Goal: Navigation & Orientation: Find specific page/section

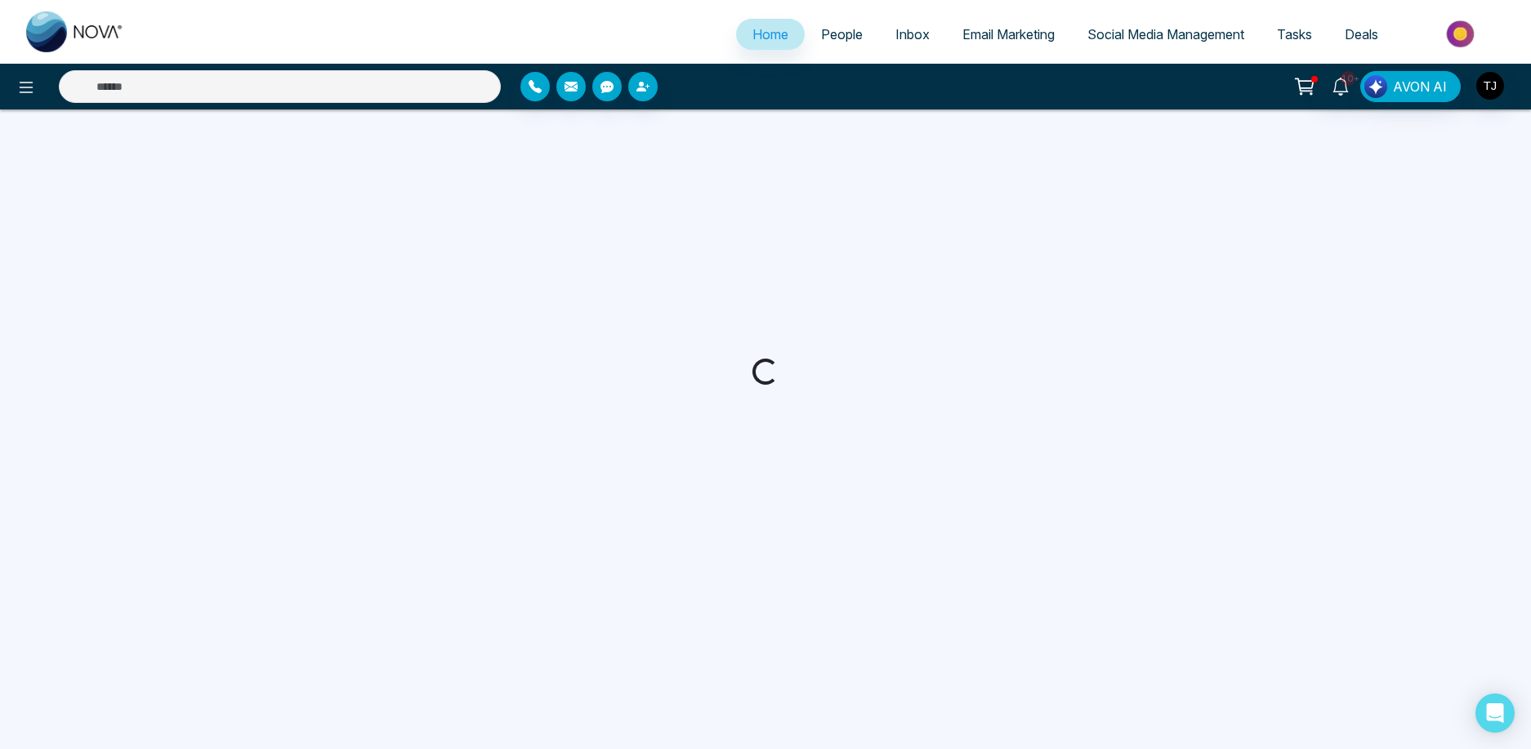
select select "*"
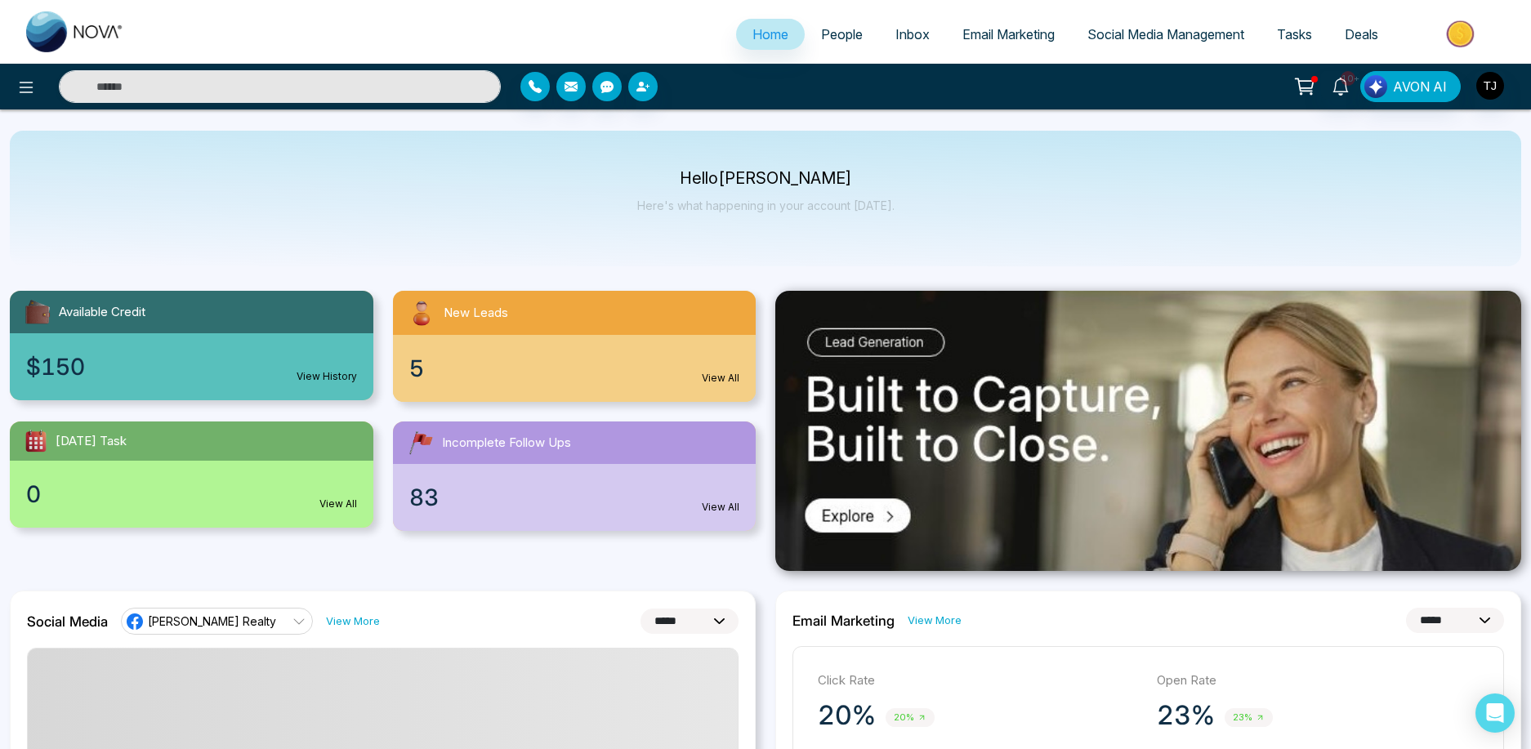
click at [995, 34] on span "Email Marketing" at bounding box center [1008, 34] width 92 height 16
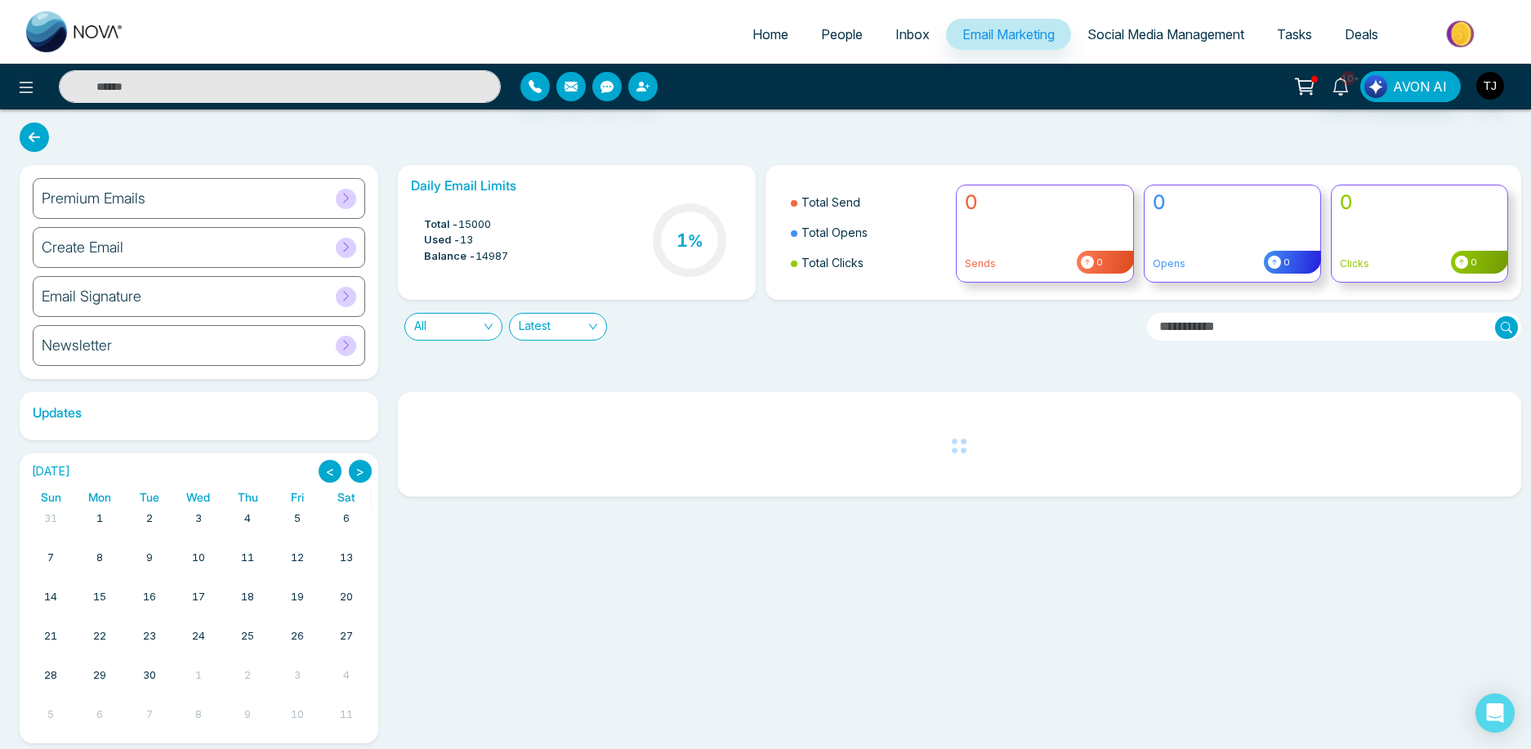
click at [1189, 32] on span "Social Media Management" at bounding box center [1165, 34] width 157 height 16
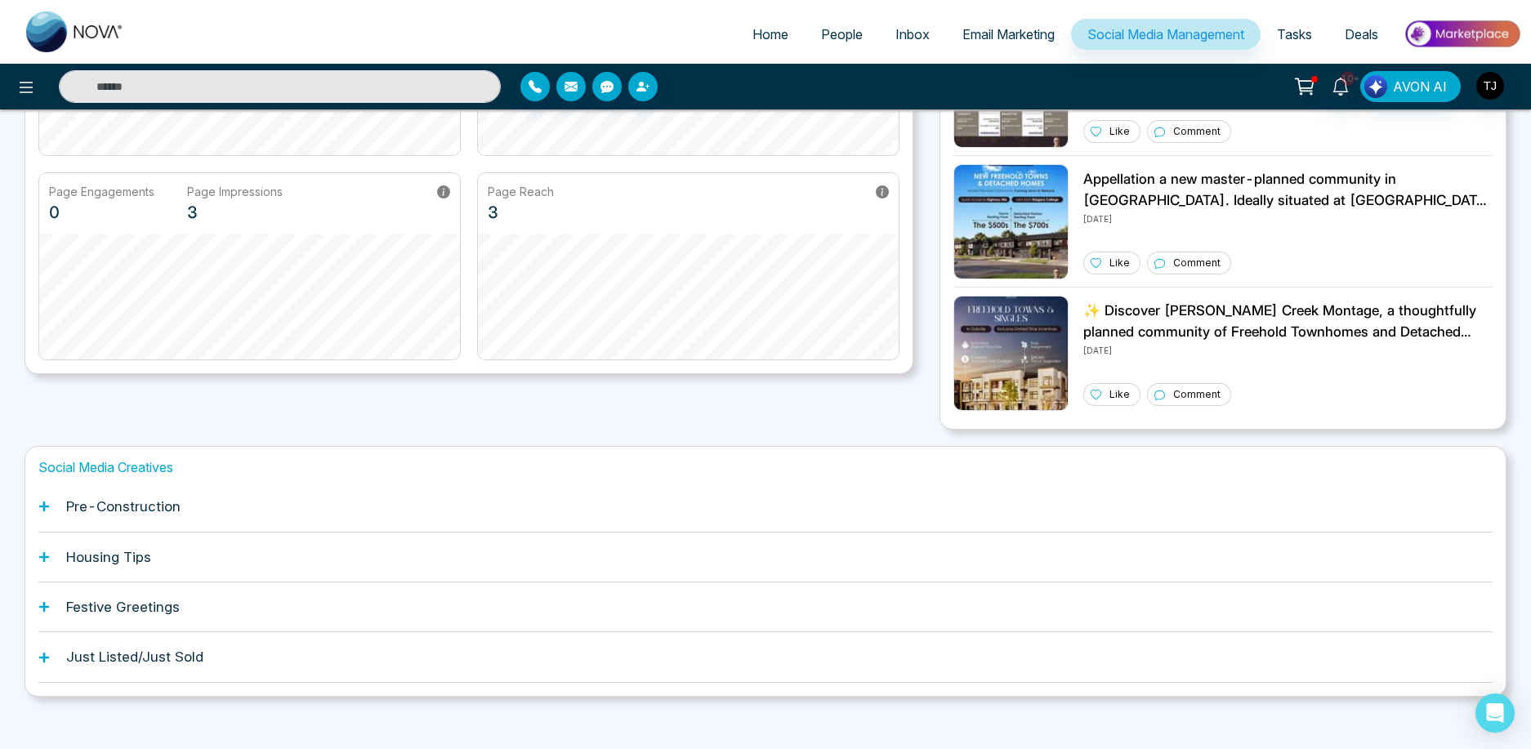
scroll to position [306, 0]
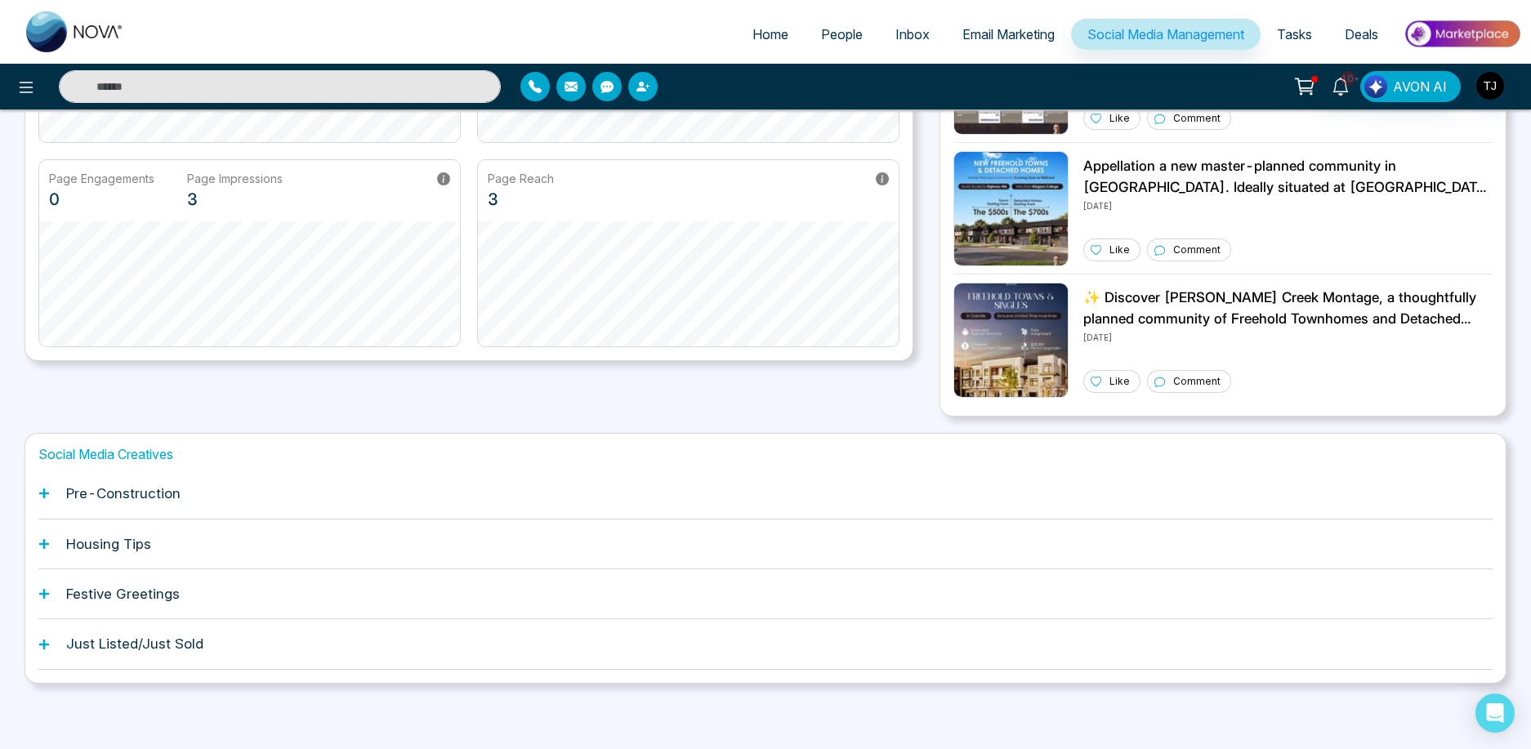
click at [38, 498] on div "Social Media Creatives Pre-Construction Housing Tips Festive Greetings Just Lis…" at bounding box center [766, 558] width 1482 height 251
click at [44, 493] on icon at bounding box center [44, 493] width 10 height 10
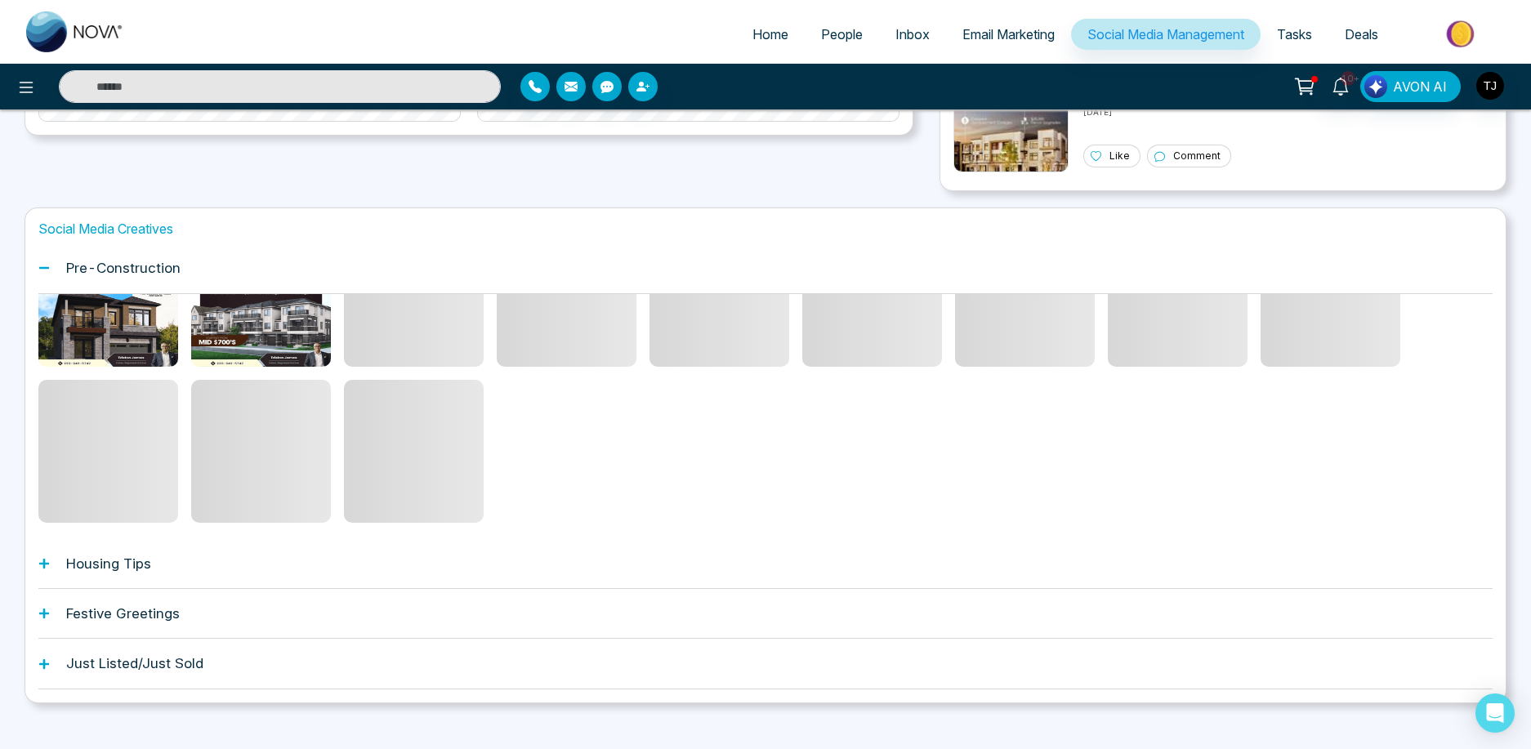
scroll to position [551, 0]
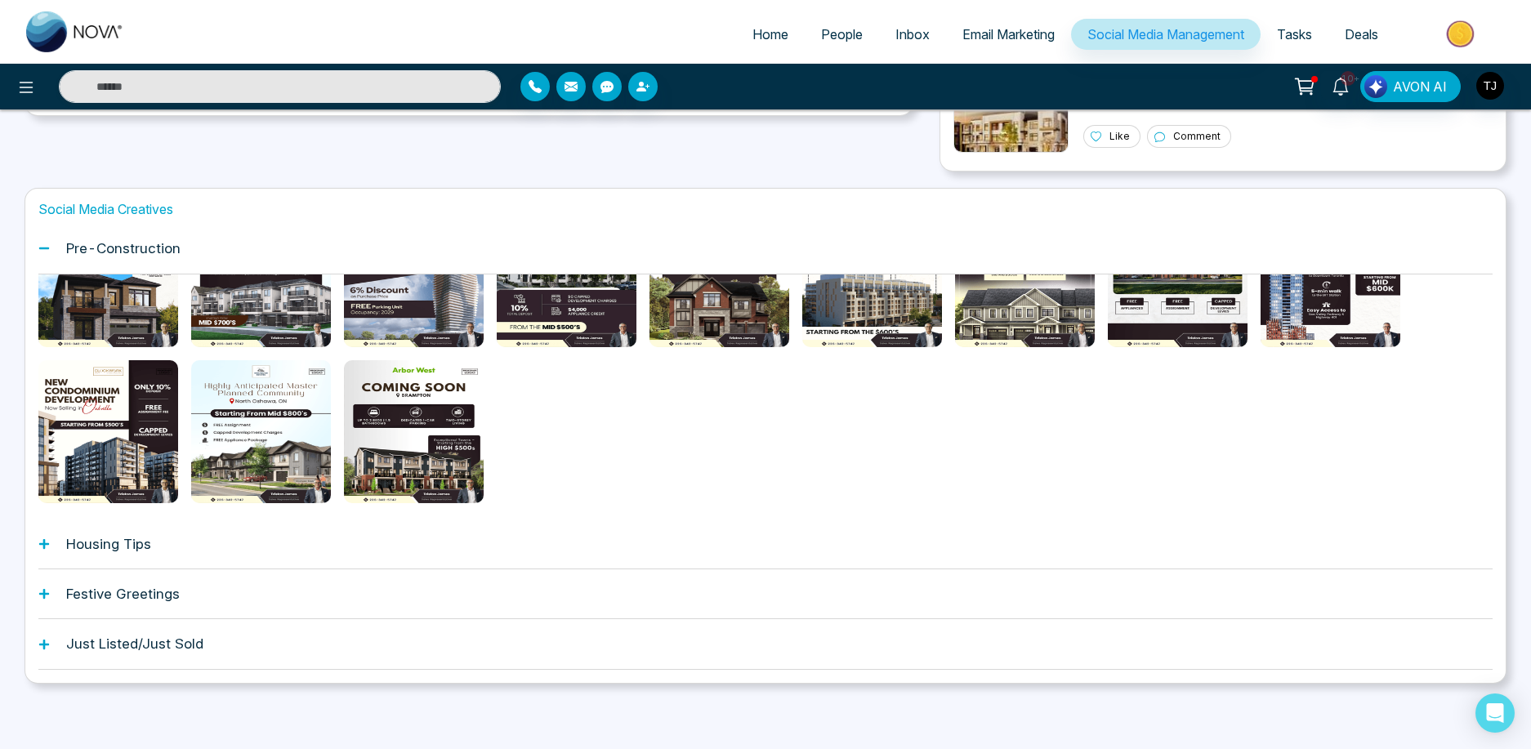
click at [66, 545] on h1 "Housing Tips" at bounding box center [108, 544] width 85 height 16
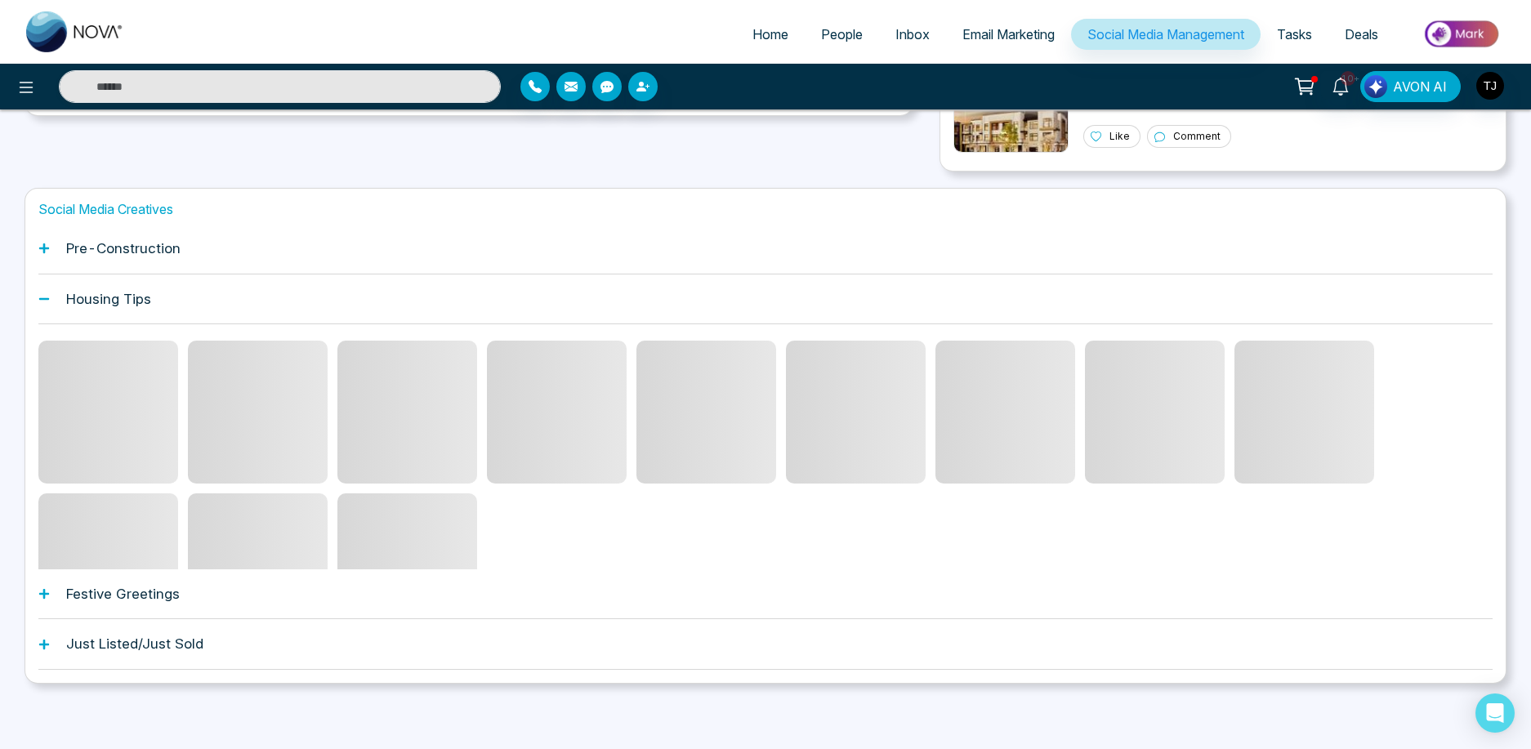
click at [120, 591] on h1 "Festive Greetings" at bounding box center [123, 594] width 114 height 16
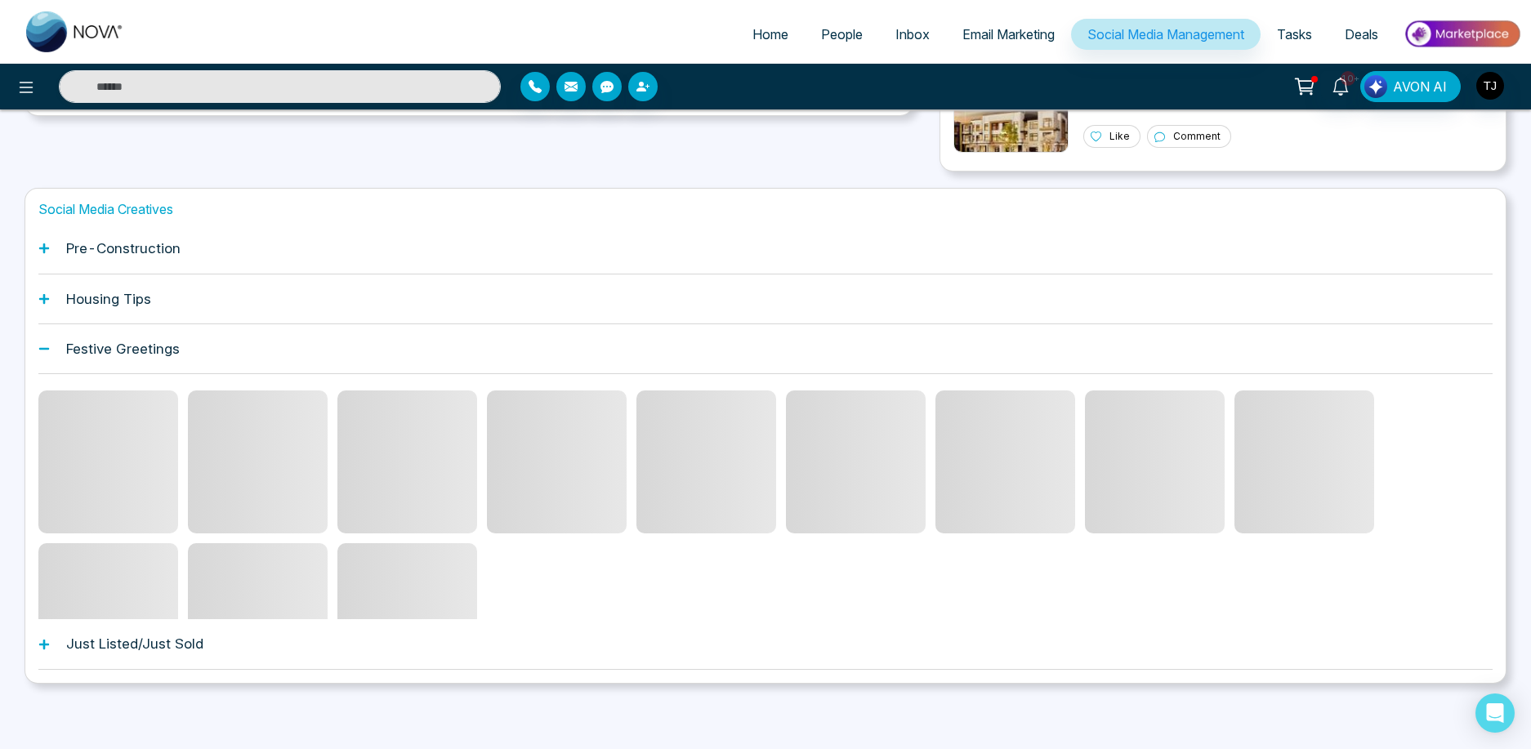
click at [135, 639] on h1 "Just Listed/Just Sold" at bounding box center [134, 644] width 137 height 16
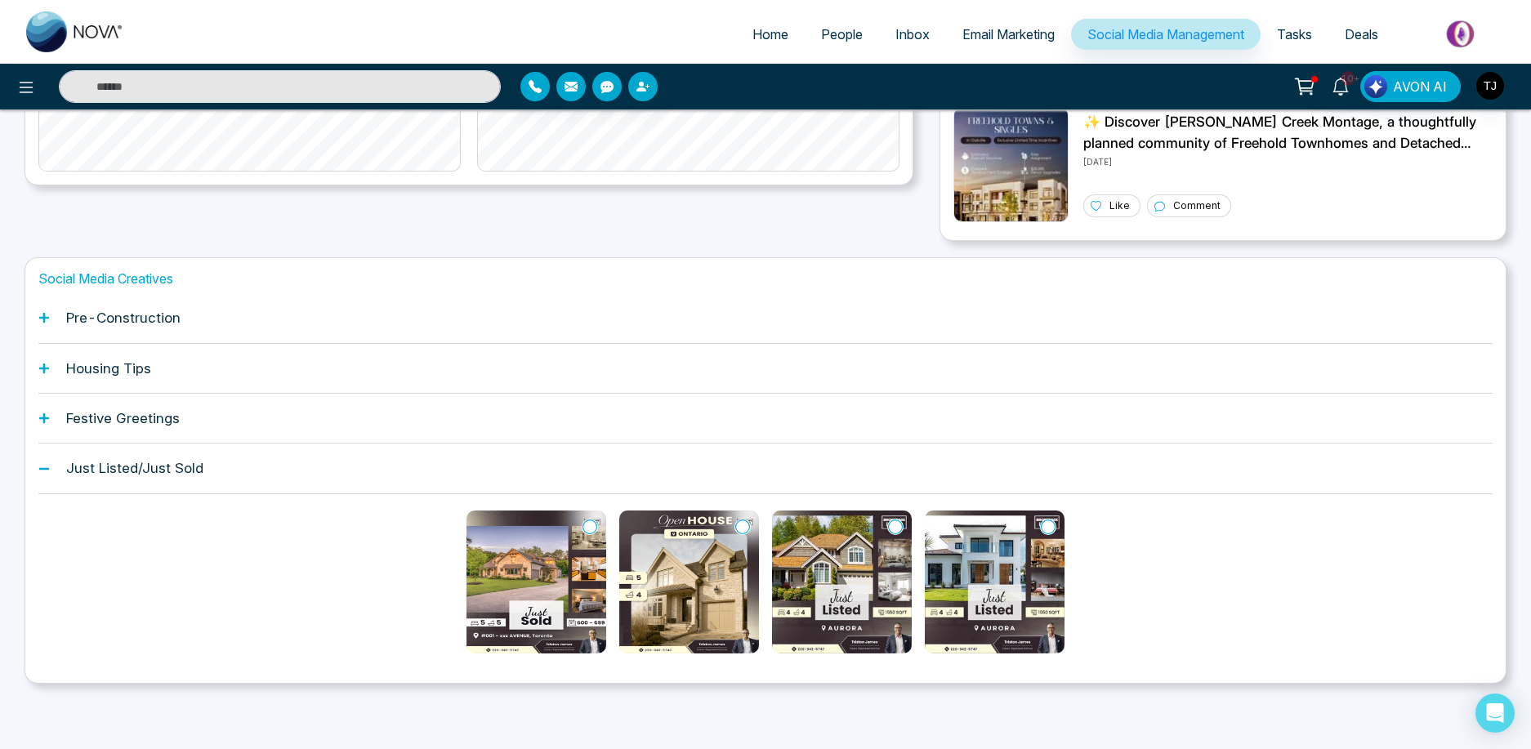
scroll to position [482, 0]
click at [587, 530] on icon at bounding box center [589, 527] width 15 height 16
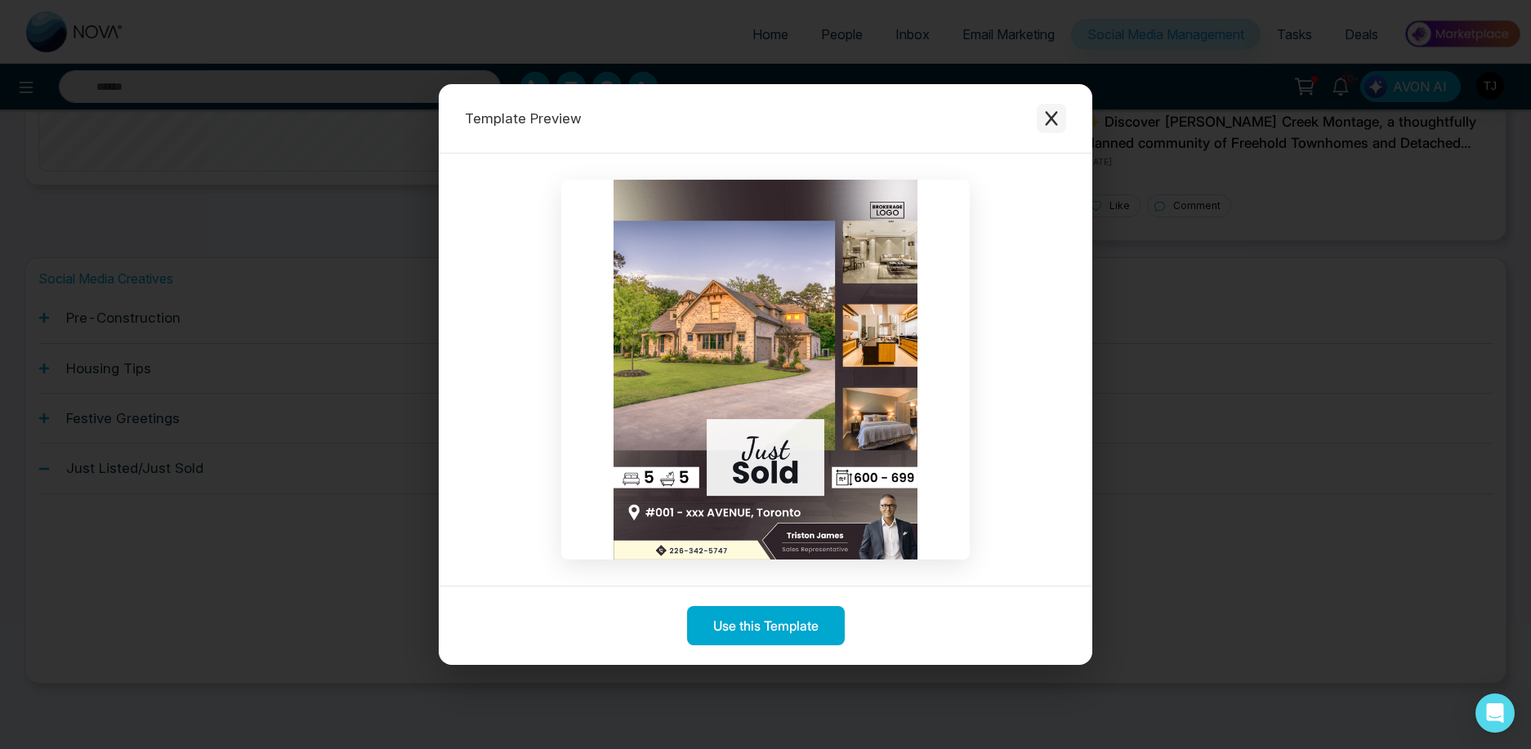
click at [1042, 106] on button "Close modal" at bounding box center [1051, 118] width 29 height 29
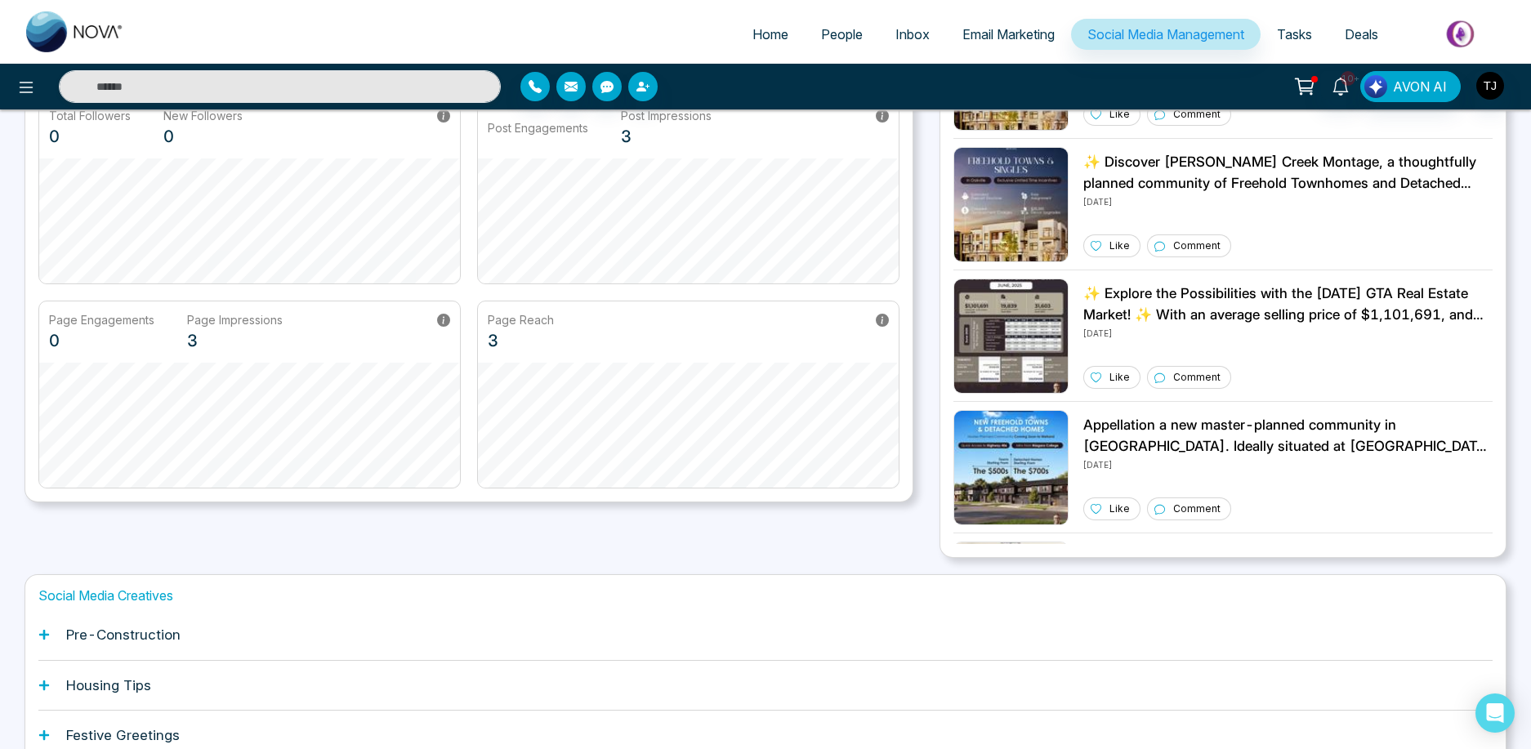
scroll to position [408, 0]
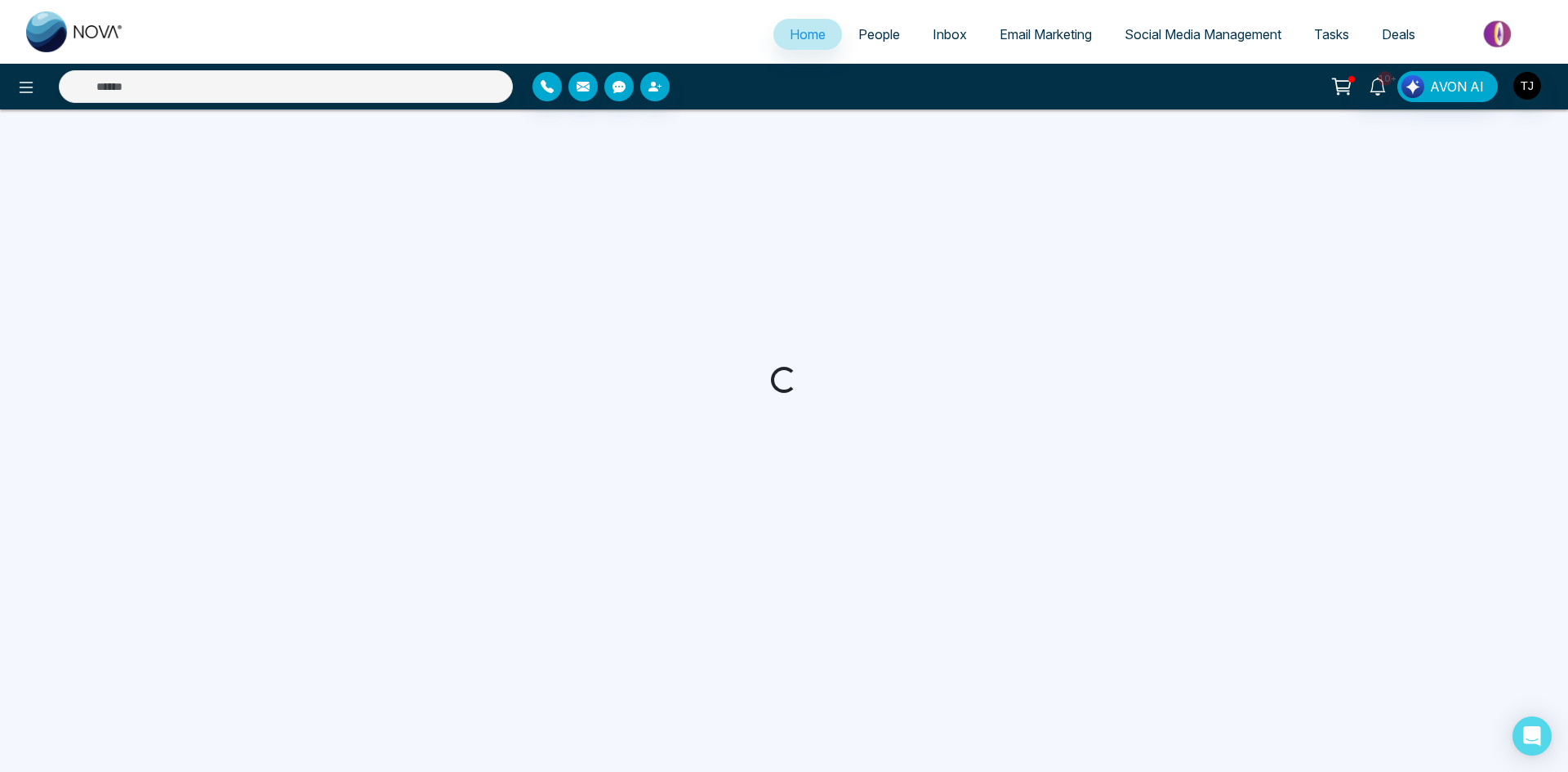
select select "*"
